Goal: Task Accomplishment & Management: Complete application form

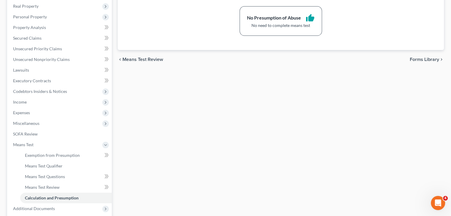
scroll to position [30, 0]
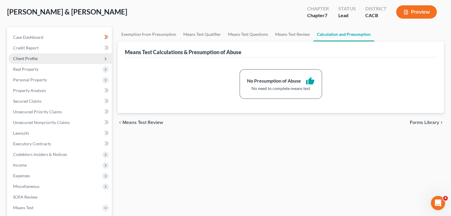
click at [30, 60] on span "Client Profile" at bounding box center [25, 58] width 25 height 5
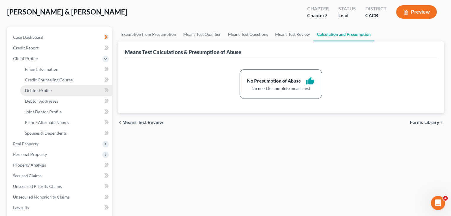
click at [39, 92] on span "Debtor Profile" at bounding box center [38, 90] width 27 height 5
select select "1"
select select "5"
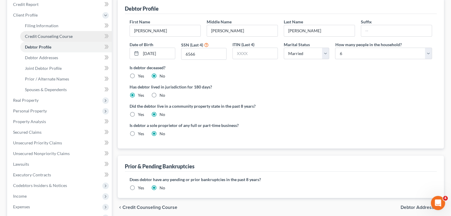
scroll to position [89, 0]
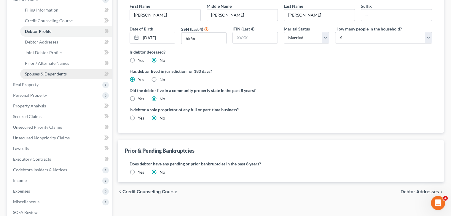
click at [55, 77] on link "Spouses & Dependents" at bounding box center [66, 74] width 92 height 11
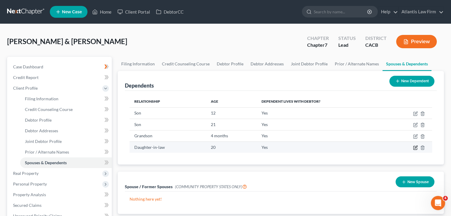
click at [416, 147] on icon "button" at bounding box center [415, 147] width 5 height 5
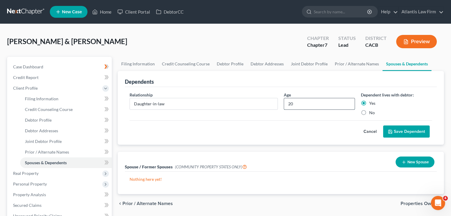
click at [307, 105] on input "20" at bounding box center [319, 103] width 71 height 11
type input "21"
click at [401, 132] on button "Save Dependent" at bounding box center [406, 132] width 47 height 12
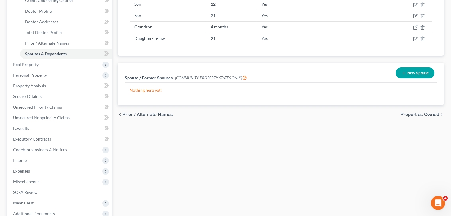
scroll to position [114, 0]
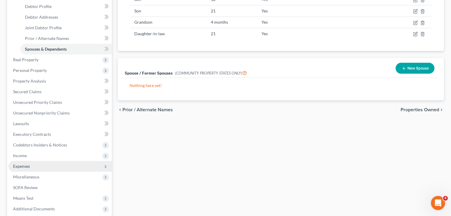
click at [41, 166] on span "Expenses" at bounding box center [59, 166] width 103 height 11
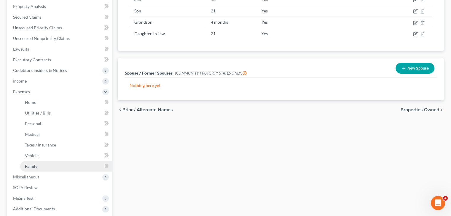
click at [38, 169] on link "Family" at bounding box center [66, 166] width 92 height 11
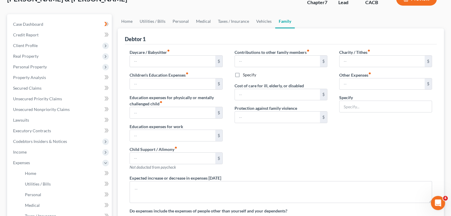
type input "0.00"
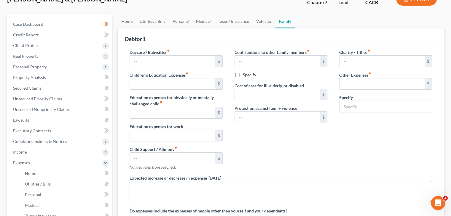
type input "0.00"
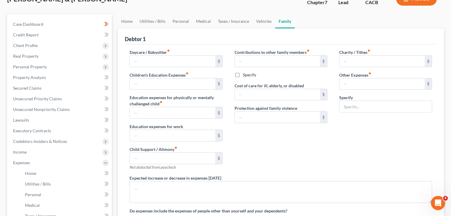
radio input "true"
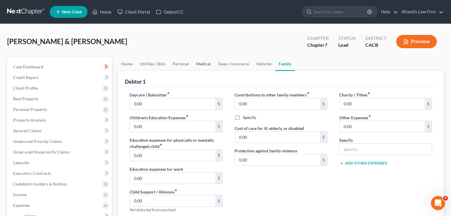
click at [200, 65] on link "Medical" at bounding box center [203, 64] width 22 height 14
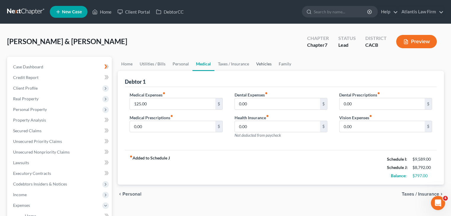
click at [260, 64] on link "Vehicles" at bounding box center [263, 64] width 23 height 14
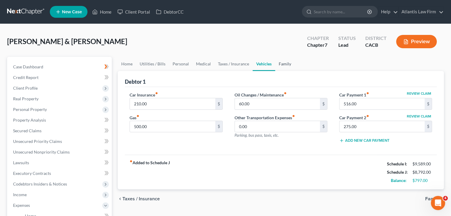
click at [279, 65] on link "Family" at bounding box center [285, 64] width 20 height 14
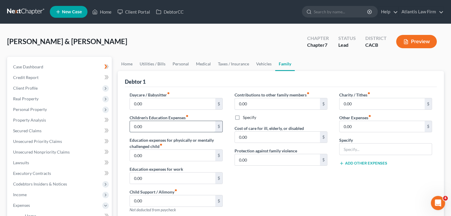
click at [171, 127] on input "0.00" at bounding box center [172, 126] width 85 height 11
type input "200"
click at [315, 190] on div "Contributions to other family members fiber_manual_record 0.00 $ Specify Cost o…" at bounding box center [280, 155] width 105 height 126
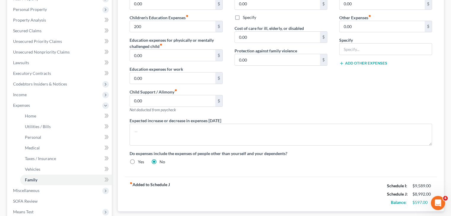
scroll to position [30, 0]
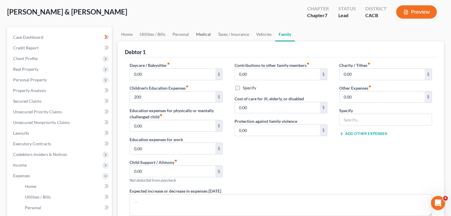
click at [199, 36] on link "Medical" at bounding box center [203, 34] width 22 height 14
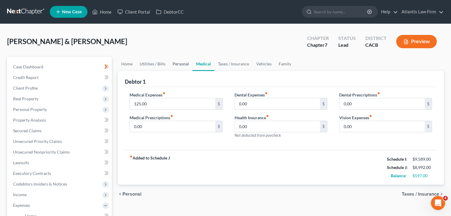
click at [184, 65] on link "Personal" at bounding box center [180, 64] width 23 height 14
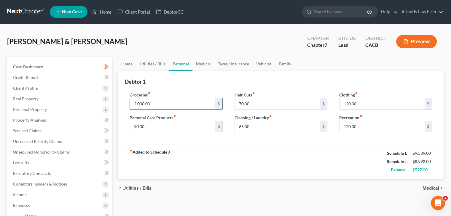
click at [179, 105] on input "2,000.00" at bounding box center [172, 103] width 85 height 11
type input "2,300"
click at [171, 126] on input "90.00" at bounding box center [172, 126] width 85 height 11
type input "100"
click at [244, 161] on div "fiber_manual_record Added to Schedule J Schedule I: $9,589.00 Schedule J: $9,30…" at bounding box center [281, 161] width 312 height 35
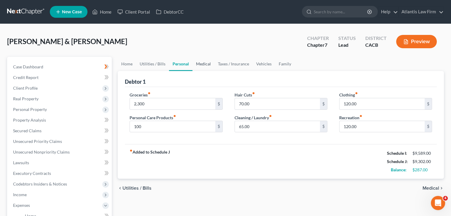
click at [207, 68] on link "Medical" at bounding box center [203, 64] width 22 height 14
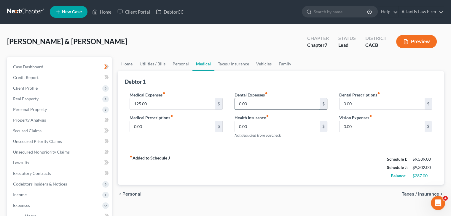
click at [257, 103] on input "0.00" at bounding box center [277, 103] width 85 height 11
type input "30"
click at [234, 65] on link "Taxes / Insurance" at bounding box center [233, 64] width 38 height 14
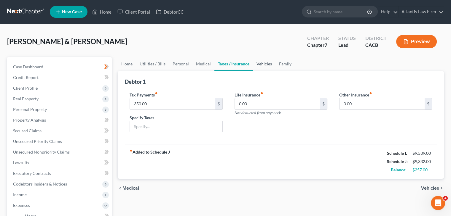
click at [266, 68] on link "Vehicles" at bounding box center [264, 64] width 23 height 14
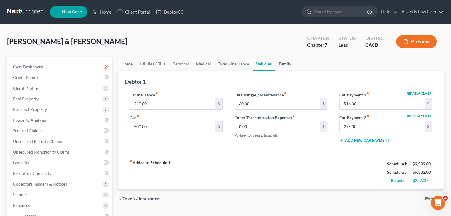
click at [284, 63] on link "Family" at bounding box center [285, 64] width 20 height 14
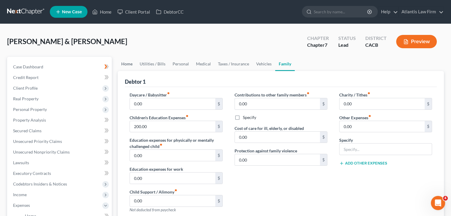
click at [128, 65] on link "Home" at bounding box center [127, 64] width 18 height 14
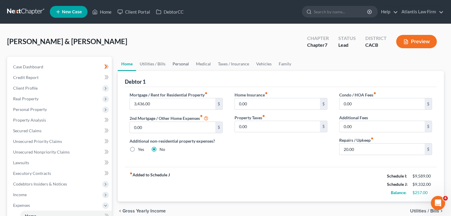
click at [170, 67] on link "Personal" at bounding box center [180, 64] width 23 height 14
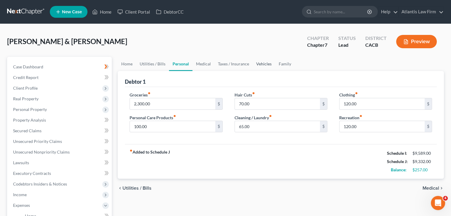
click at [268, 65] on link "Vehicles" at bounding box center [263, 64] width 23 height 14
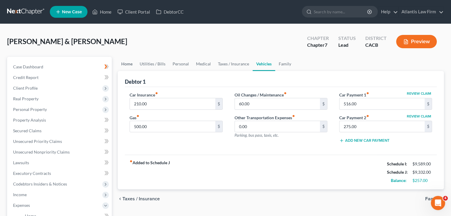
click at [130, 66] on link "Home" at bounding box center [127, 64] width 18 height 14
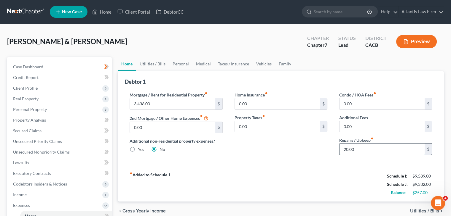
click at [361, 151] on input "20.00" at bounding box center [381, 149] width 85 height 11
type input "30"
click at [282, 65] on link "Family" at bounding box center [285, 64] width 20 height 14
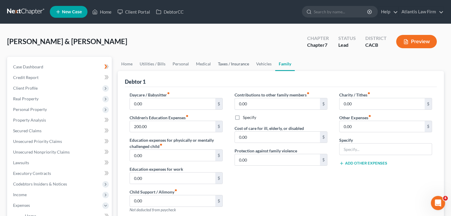
click at [223, 65] on link "Taxes / Insurance" at bounding box center [233, 64] width 38 height 14
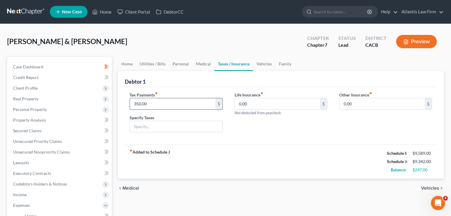
click at [194, 105] on input "350.00" at bounding box center [172, 103] width 85 height 11
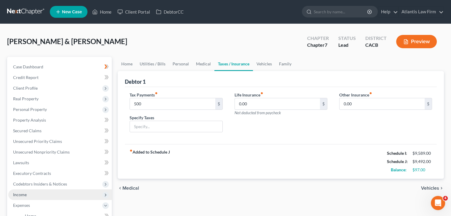
click at [59, 195] on span "Income" at bounding box center [59, 195] width 103 height 11
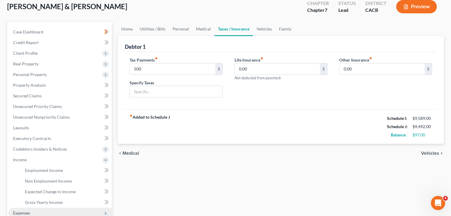
scroll to position [89, 0]
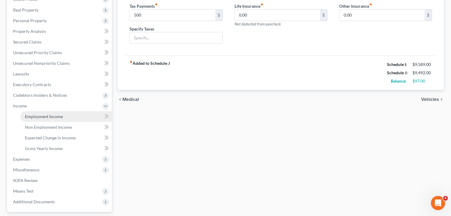
click at [56, 120] on link "Employment Income" at bounding box center [66, 116] width 92 height 11
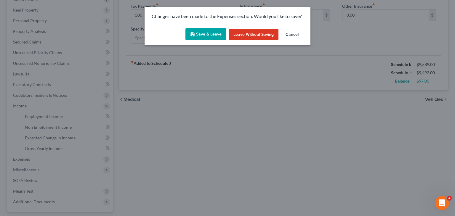
click at [204, 36] on button "Save & Leave" at bounding box center [206, 34] width 41 height 12
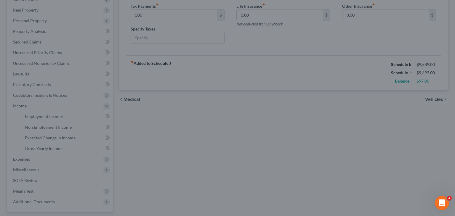
type input "500.00"
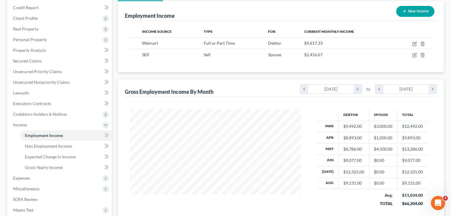
scroll to position [119, 0]
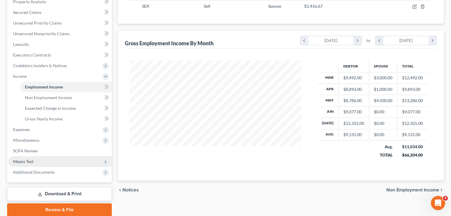
click at [51, 162] on span "Means Test" at bounding box center [59, 161] width 103 height 11
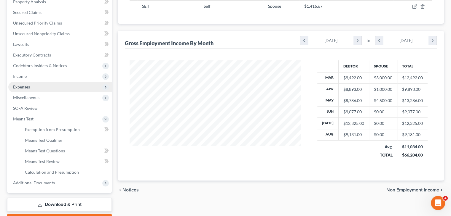
click at [34, 85] on span "Expenses" at bounding box center [59, 87] width 103 height 11
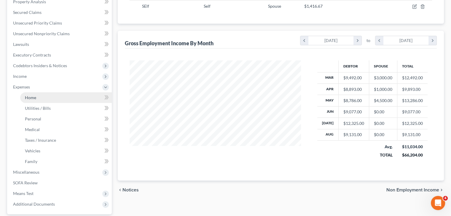
click at [39, 98] on link "Home" at bounding box center [66, 97] width 92 height 11
click at [36, 98] on link "Home" at bounding box center [66, 97] width 92 height 11
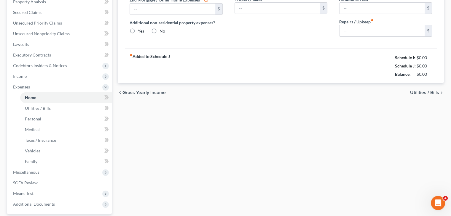
scroll to position [96, 0]
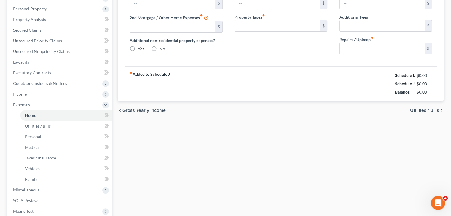
type input "3,436.00"
type input "0.00"
radio input "true"
type input "0.00"
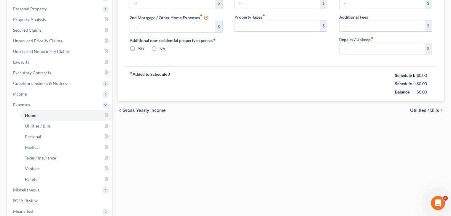
type input "0.00"
type input "30.00"
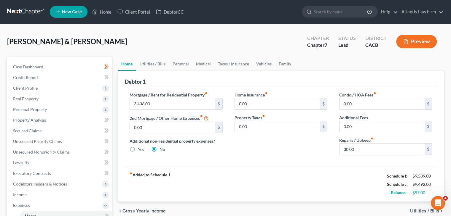
scroll to position [0, 0]
click at [146, 64] on link "Utilities / Bills" at bounding box center [152, 64] width 33 height 14
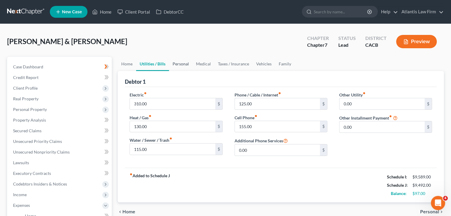
click at [183, 63] on link "Personal" at bounding box center [180, 64] width 23 height 14
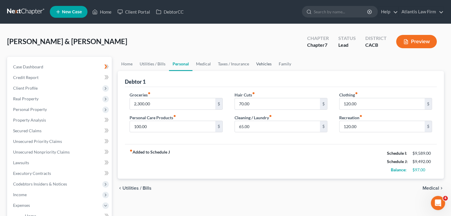
click at [259, 65] on link "Vehicles" at bounding box center [263, 64] width 23 height 14
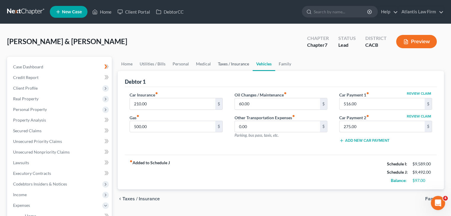
click at [240, 67] on link "Taxes / Insurance" at bounding box center [233, 64] width 38 height 14
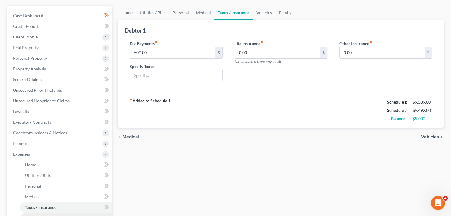
scroll to position [119, 0]
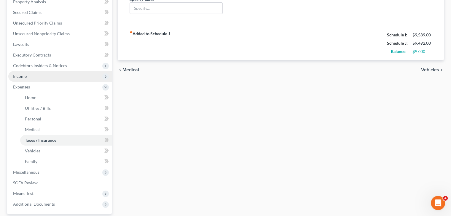
click at [29, 76] on span "Income" at bounding box center [59, 76] width 103 height 11
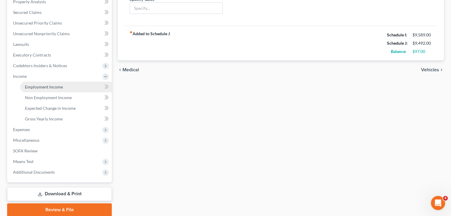
click at [44, 87] on span "Employment Income" at bounding box center [44, 86] width 38 height 5
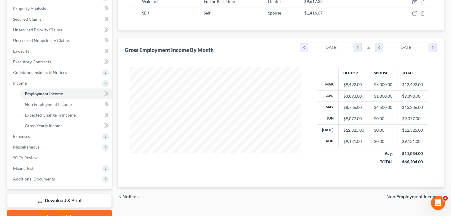
scroll to position [141, 0]
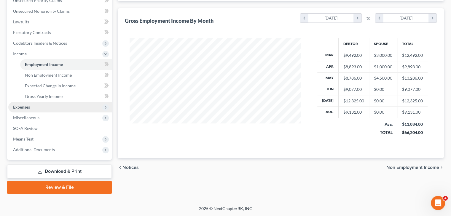
click at [55, 107] on span "Expenses" at bounding box center [59, 107] width 103 height 11
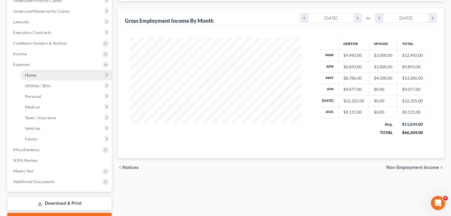
click at [50, 74] on link "Home" at bounding box center [66, 75] width 92 height 11
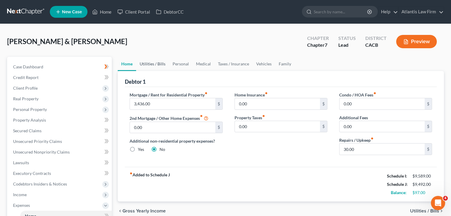
click at [159, 68] on link "Utilities / Bills" at bounding box center [152, 64] width 33 height 14
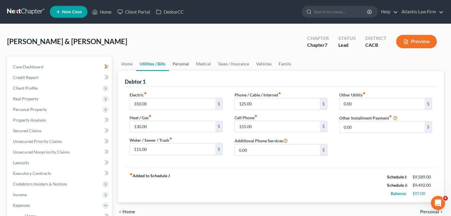
click at [181, 62] on link "Personal" at bounding box center [180, 64] width 23 height 14
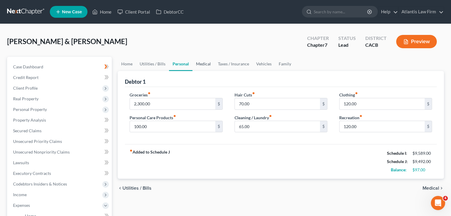
click at [203, 65] on link "Medical" at bounding box center [203, 64] width 22 height 14
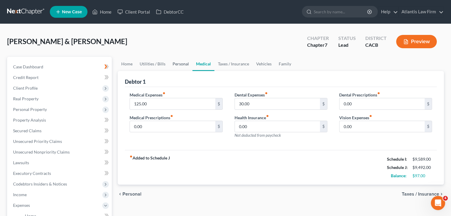
click at [177, 64] on link "Personal" at bounding box center [180, 64] width 23 height 14
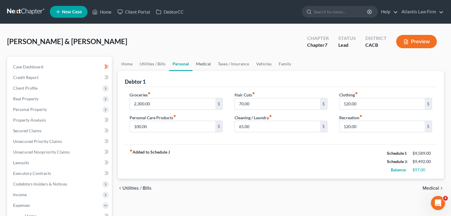
click at [211, 66] on link "Medical" at bounding box center [203, 64] width 22 height 14
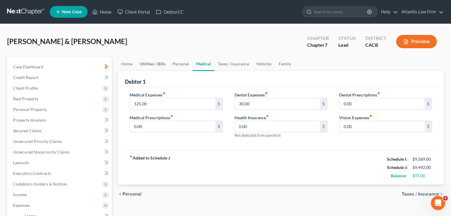
click at [154, 65] on link "Utilities / Bills" at bounding box center [152, 64] width 33 height 14
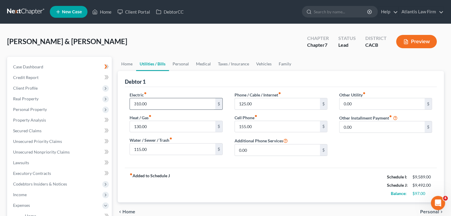
click at [189, 105] on input "310.00" at bounding box center [172, 103] width 85 height 11
type input "350"
click at [286, 65] on link "Family" at bounding box center [285, 64] width 20 height 14
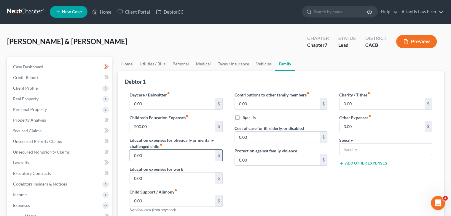
click at [159, 155] on input "0.00" at bounding box center [172, 155] width 85 height 11
type input "500"
click at [293, 190] on div "Contributions to other family members fiber_manual_record 0.00 $ Specify Cost o…" at bounding box center [280, 155] width 105 height 126
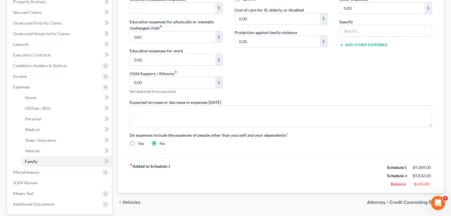
scroll to position [59, 0]
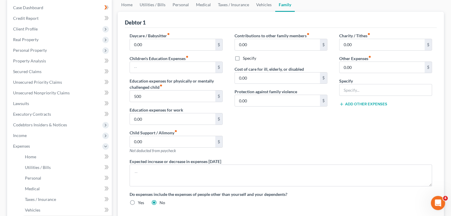
click at [254, 113] on div "Contributions to other family members fiber_manual_record 0.00 $ Specify Cost o…" at bounding box center [280, 96] width 105 height 126
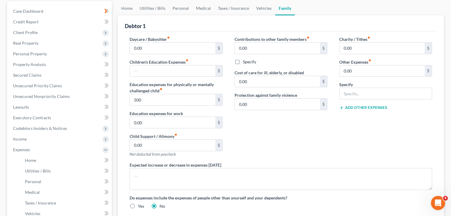
scroll to position [25, 0]
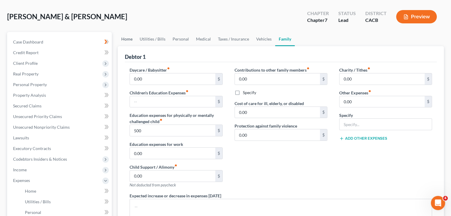
click at [131, 41] on link "Home" at bounding box center [127, 39] width 18 height 14
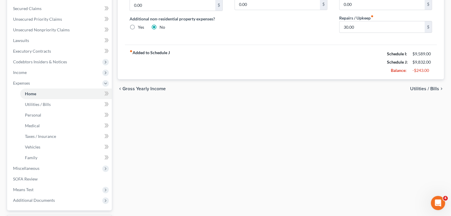
scroll to position [173, 0]
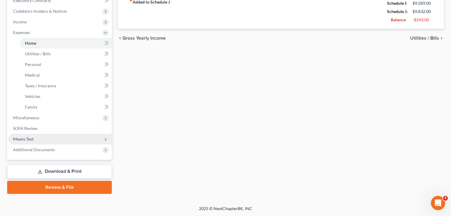
click at [44, 140] on span "Means Test" at bounding box center [59, 139] width 103 height 11
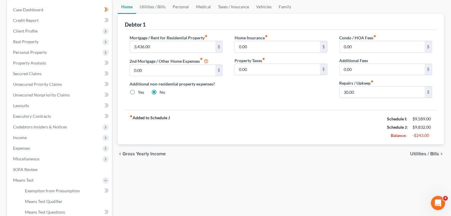
scroll to position [0, 0]
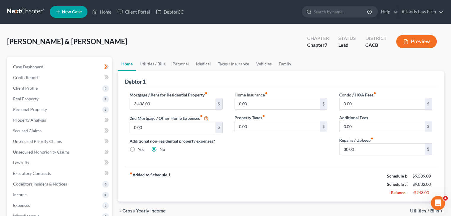
click at [294, 150] on div "Home Insurance fiber_manual_record 0.00 $ Property Taxes fiber_manual_record 0.…" at bounding box center [280, 126] width 105 height 68
click at [282, 66] on link "Family" at bounding box center [285, 64] width 20 height 14
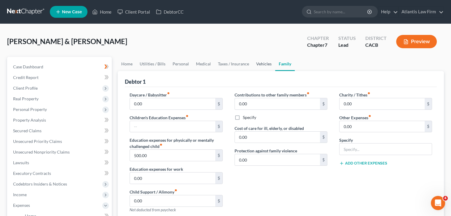
click at [262, 65] on link "Vehicles" at bounding box center [263, 64] width 23 height 14
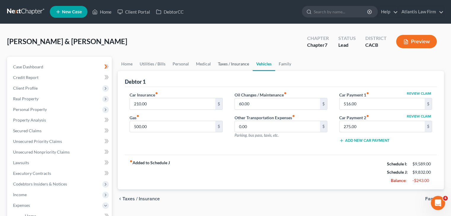
click at [239, 63] on link "Taxes / Insurance" at bounding box center [233, 64] width 38 height 14
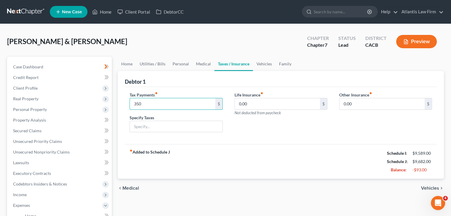
type input "350"
click at [268, 41] on div "[PERSON_NAME] & [PERSON_NAME] Upgraded Chapter Chapter 7 Status Lead District C…" at bounding box center [225, 44] width 436 height 26
click at [309, 131] on div "Life Insurance fiber_manual_record 0.00 $ Not deducted from paycheck" at bounding box center [280, 115] width 105 height 46
click at [284, 66] on link "Family" at bounding box center [285, 64] width 20 height 14
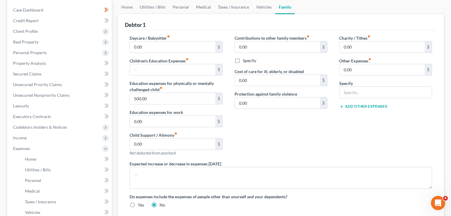
scroll to position [59, 0]
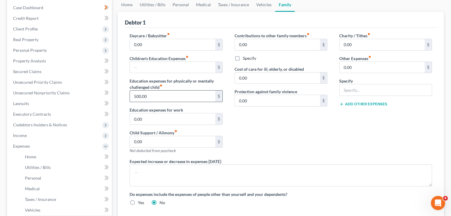
click at [192, 92] on input "500.00" at bounding box center [172, 96] width 85 height 11
type input "200"
click at [279, 140] on div "Contributions to other family members fiber_manual_record 0.00 $ Specify Cost o…" at bounding box center [280, 96] width 105 height 126
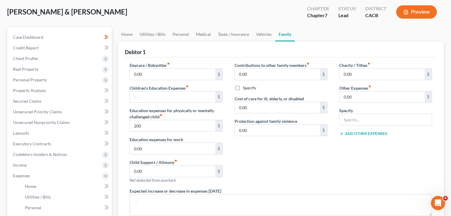
scroll to position [30, 0]
click at [239, 37] on link "Taxes / Insurance" at bounding box center [233, 34] width 38 height 14
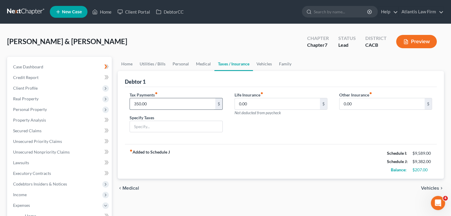
click at [159, 104] on input "350.00" at bounding box center [172, 103] width 85 height 11
type input "650"
click at [266, 153] on div "fiber_manual_record Added to Schedule J Schedule I: $9,589.00 Schedule J: $9,68…" at bounding box center [281, 161] width 312 height 35
click at [263, 65] on link "Vehicles" at bounding box center [264, 64] width 23 height 14
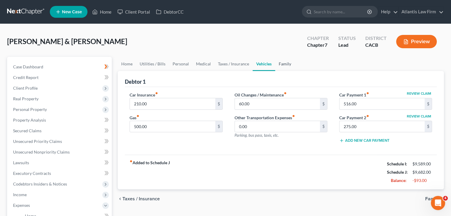
click at [282, 67] on link "Family" at bounding box center [285, 64] width 20 height 14
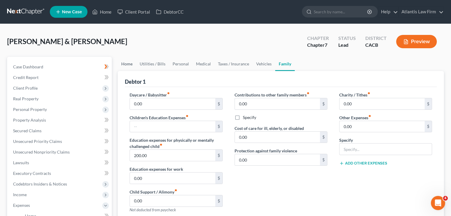
click at [127, 65] on link "Home" at bounding box center [127, 64] width 18 height 14
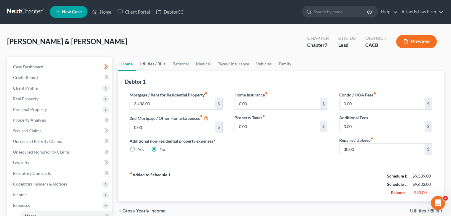
click at [145, 64] on link "Utilities / Bills" at bounding box center [152, 64] width 33 height 14
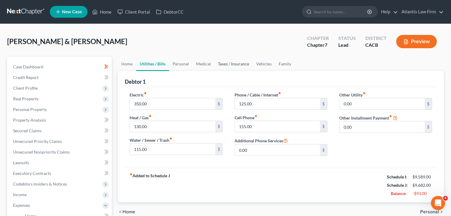
click at [241, 65] on link "Taxes / Insurance" at bounding box center [233, 64] width 38 height 14
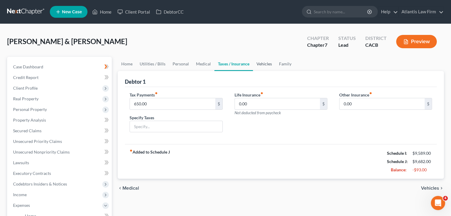
click at [263, 66] on link "Vehicles" at bounding box center [264, 64] width 23 height 14
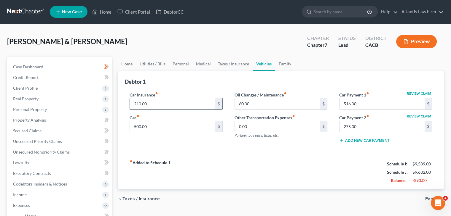
click at [154, 106] on input "210.00" at bounding box center [172, 103] width 85 height 11
type input "246"
click at [184, 42] on div "[PERSON_NAME] & [PERSON_NAME] Upgraded Chapter Chapter 7 Status Lead District C…" at bounding box center [225, 44] width 436 height 26
click at [242, 67] on link "Taxes / Insurance" at bounding box center [233, 64] width 38 height 14
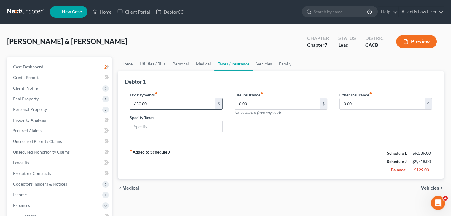
click at [198, 103] on input "650.00" at bounding box center [172, 103] width 85 height 11
type input "600"
click at [235, 43] on div "[PERSON_NAME] & [PERSON_NAME] Upgraded Chapter Chapter 7 Status Lead District C…" at bounding box center [225, 44] width 436 height 26
click at [316, 151] on div "fiber_manual_record Added to Schedule J Schedule I: $9,589.00 Schedule J: $9,66…" at bounding box center [281, 161] width 312 height 35
click at [287, 68] on link "Family" at bounding box center [285, 64] width 20 height 14
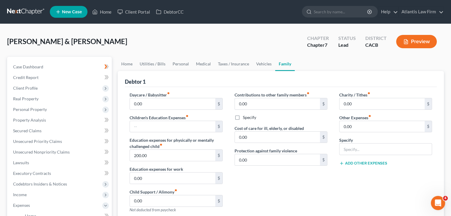
click at [261, 45] on div "[PERSON_NAME] & [PERSON_NAME] Upgraded Chapter Chapter 7 Status Lead District C…" at bounding box center [225, 44] width 436 height 26
click at [263, 38] on div "[PERSON_NAME] & [PERSON_NAME] Upgraded Chapter Chapter 7 Status Lead District C…" at bounding box center [225, 44] width 436 height 26
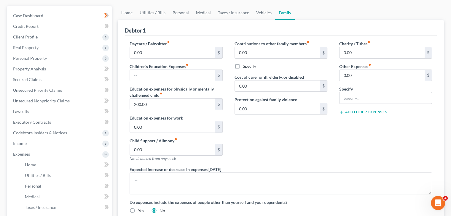
scroll to position [25, 0]
